Goal: Download file/media

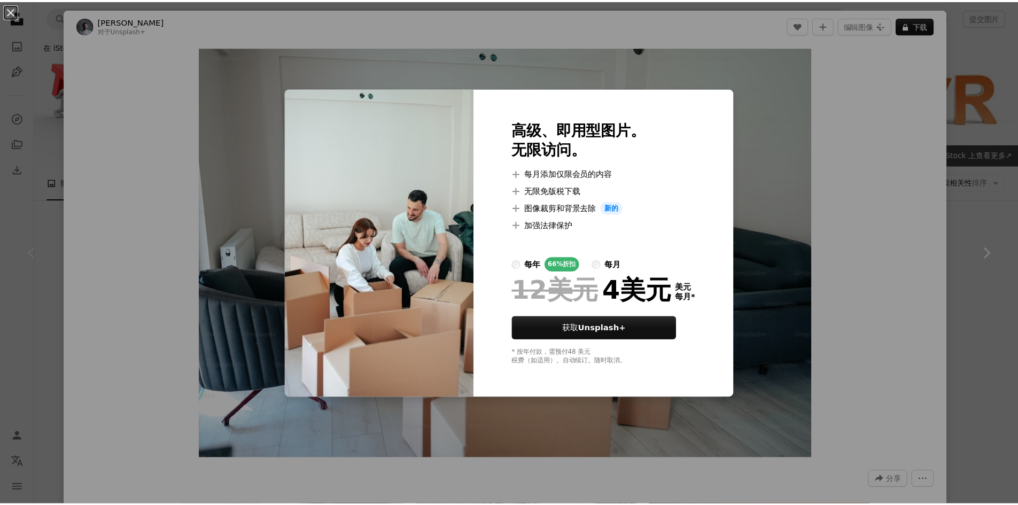
scroll to position [214, 0]
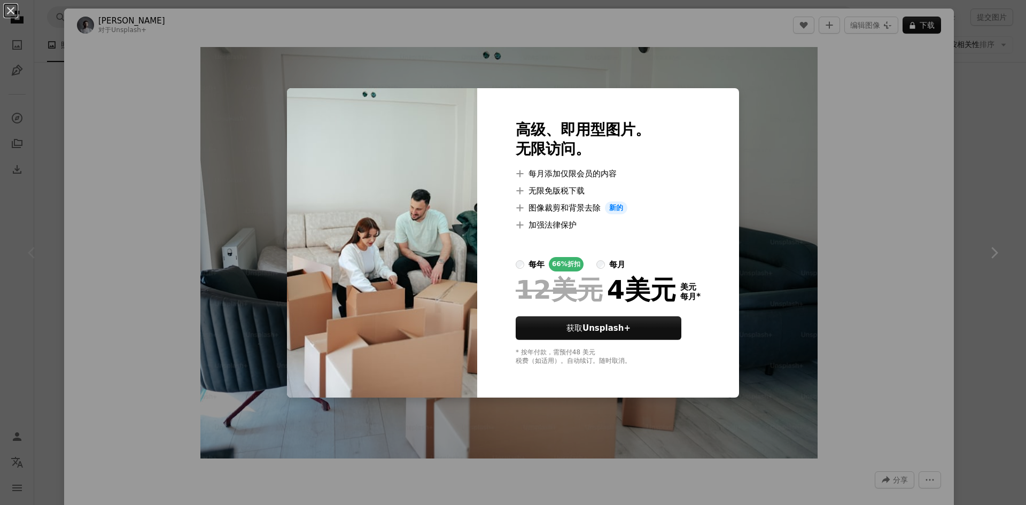
click at [808, 158] on div "An X shape 高级、即用型图片。 无限访问。 A plus sign 每月添加仅限会员的内容 A plus sign 无限免版税下载 A plus s…" at bounding box center [513, 252] width 1026 height 505
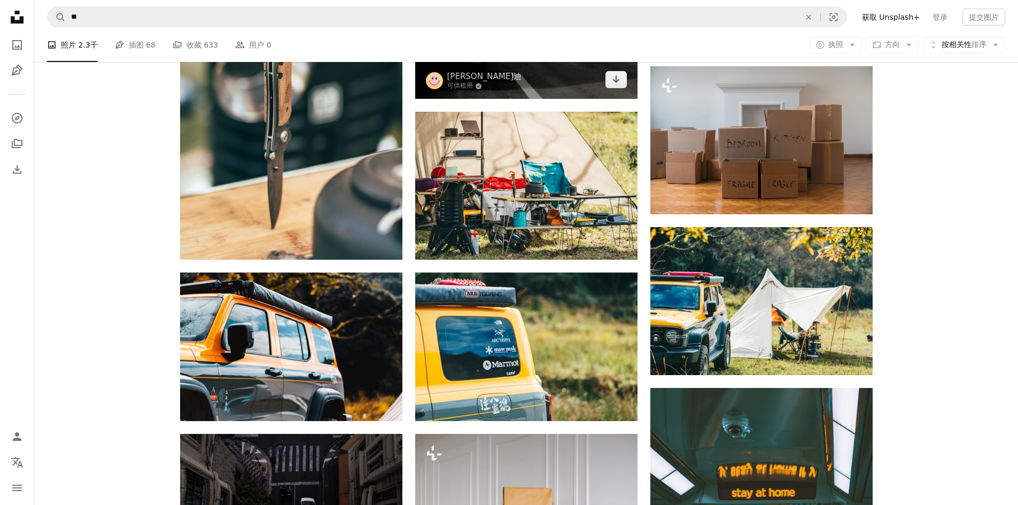
scroll to position [535, 0]
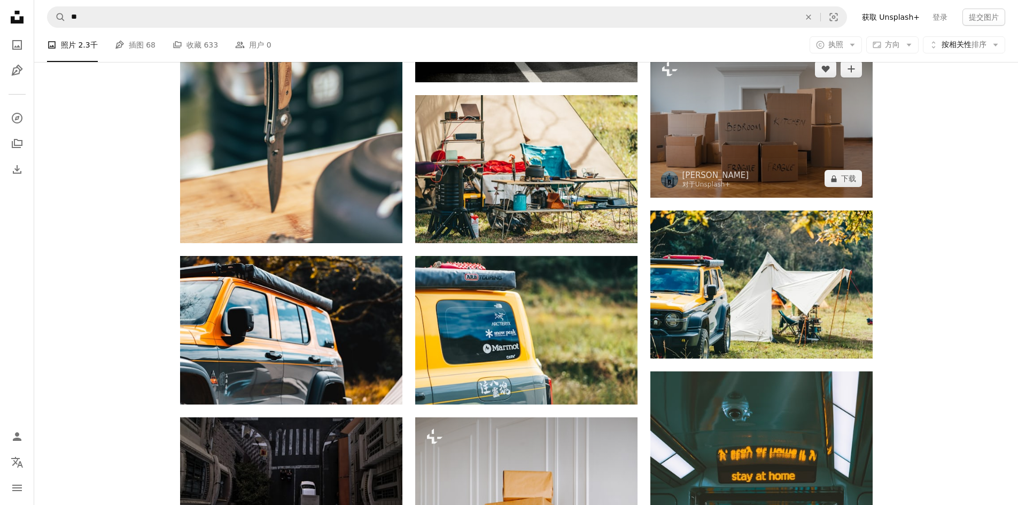
click at [750, 135] on img at bounding box center [762, 124] width 222 height 148
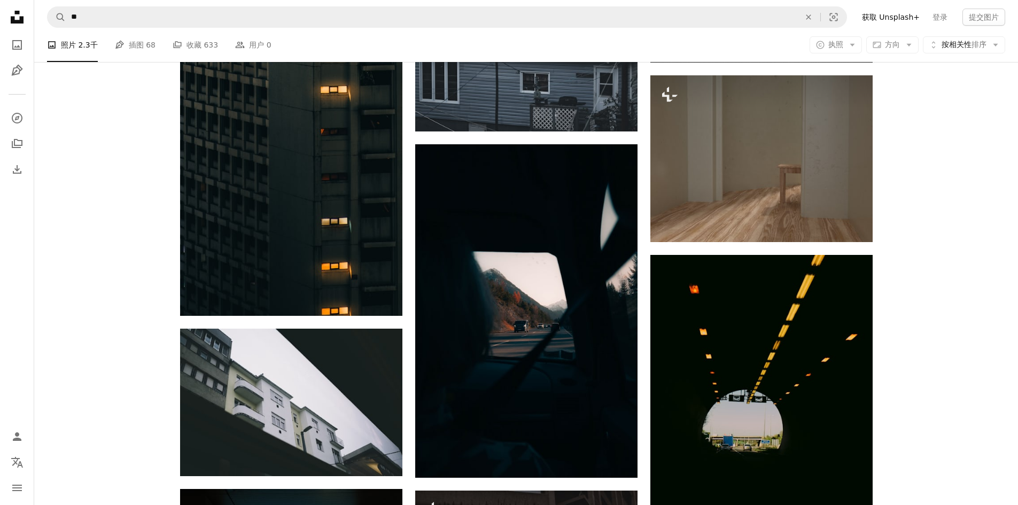
scroll to position [3795, 0]
